Goal: Find contact information: Find contact information

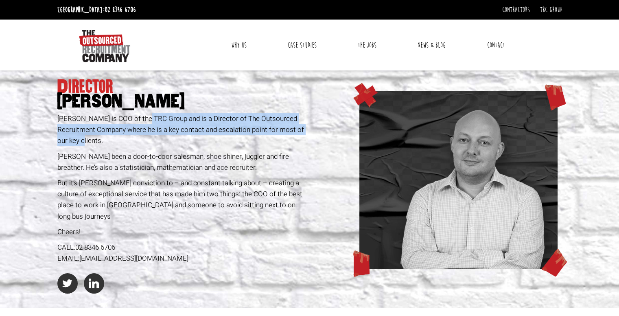
drag, startPoint x: 147, startPoint y: 118, endPoint x: 320, endPoint y: 144, distance: 174.5
click at [320, 144] on div "Director [PERSON_NAME] [PERSON_NAME] is COO of the TRC Group and is a Director …" at bounding box center [309, 188] width 511 height 237
click at [498, 43] on link "Contact" at bounding box center [496, 45] width 30 height 20
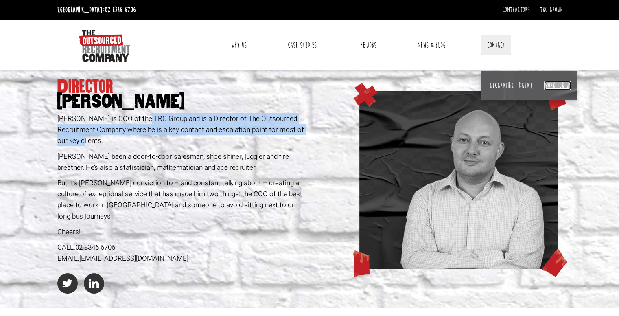
click at [544, 88] on link "Work for us" at bounding box center [557, 85] width 27 height 9
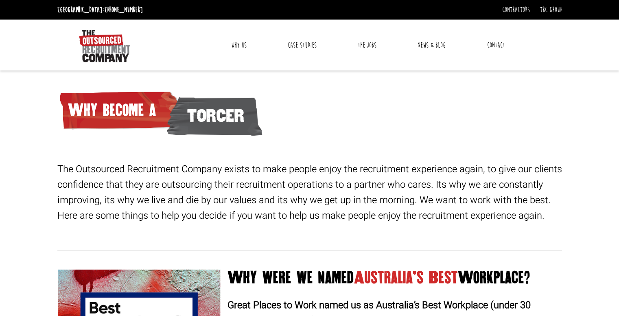
click at [500, 46] on link "Contact" at bounding box center [496, 45] width 30 height 20
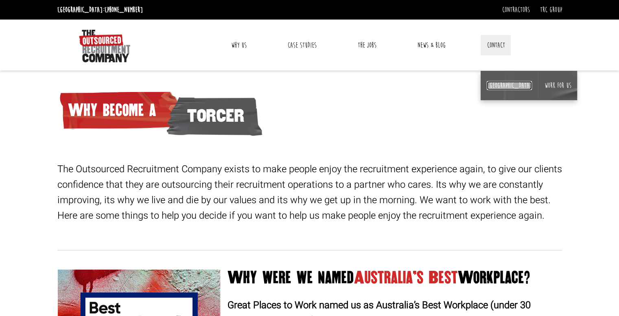
click at [493, 88] on link "[GEOGRAPHIC_DATA]" at bounding box center [509, 85] width 45 height 9
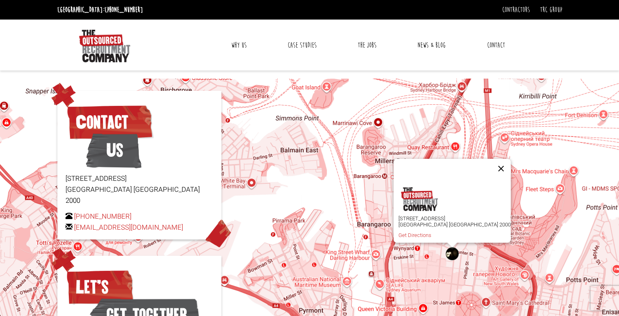
click at [491, 165] on button "Закрити" at bounding box center [501, 169] width 20 height 20
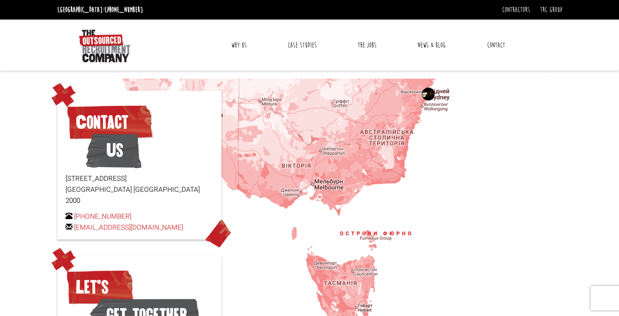
drag, startPoint x: 407, startPoint y: 164, endPoint x: 409, endPoint y: 115, distance: 49.3
click at [409, 115] on div at bounding box center [309, 254] width 619 height 350
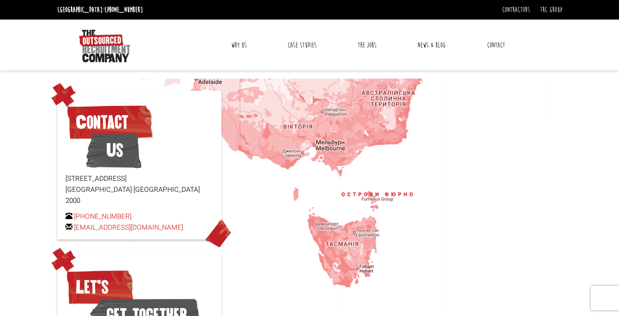
click at [64, 97] on img at bounding box center [63, 95] width 24 height 25
